Goal: Find specific page/section: Go to known website

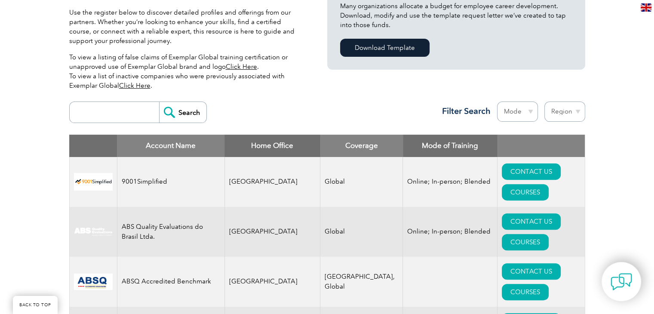
scroll to position [255, 0]
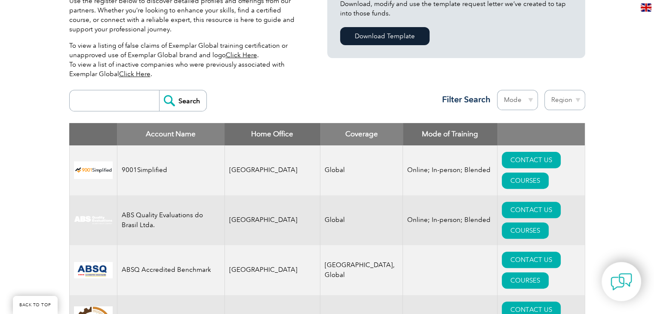
click at [101, 105] on input "search" at bounding box center [116, 100] width 85 height 21
type input "WIN"
click at [159, 90] on input "Search" at bounding box center [182, 100] width 47 height 21
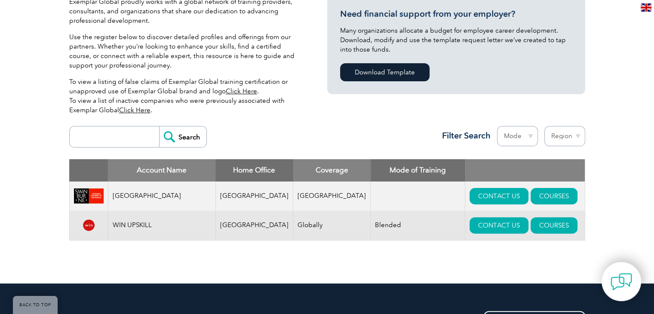
scroll to position [220, 0]
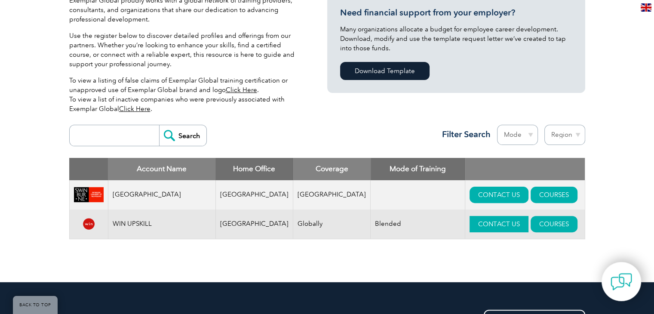
click at [487, 225] on link "CONTACT US" at bounding box center [499, 224] width 59 height 16
